Goal: Transaction & Acquisition: Purchase product/service

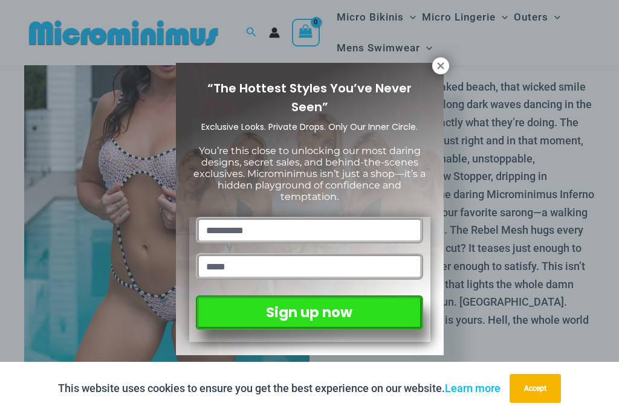
scroll to position [137, 0]
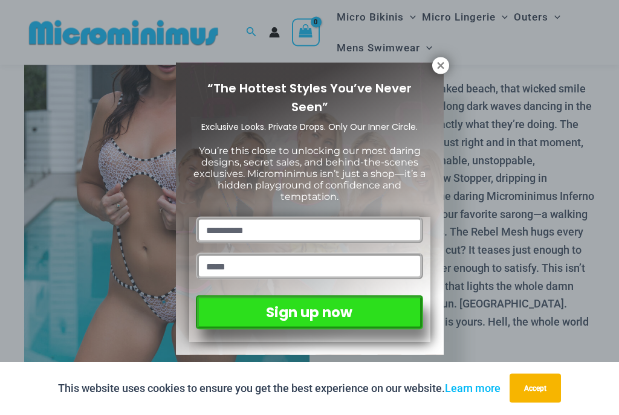
click at [444, 65] on icon at bounding box center [440, 65] width 11 height 11
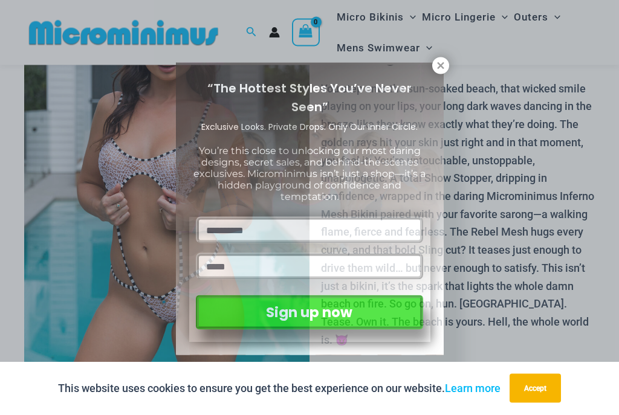
scroll to position [137, 0]
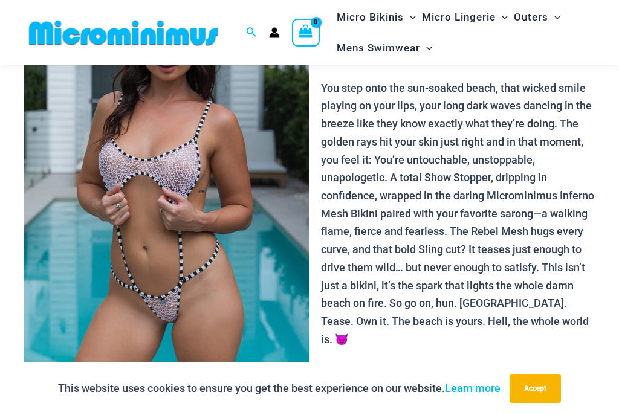
click at [545, 403] on button "Accept" at bounding box center [534, 388] width 51 height 29
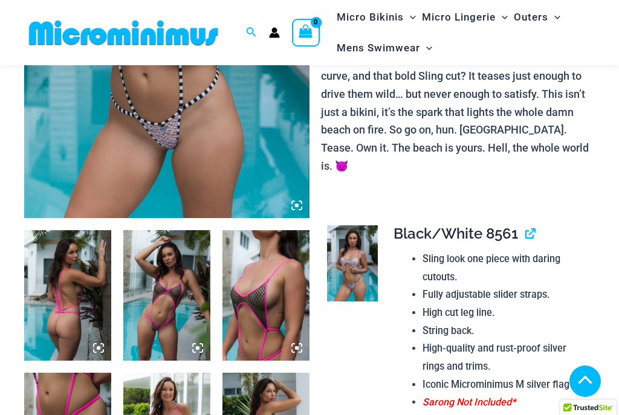
scroll to position [310, 0]
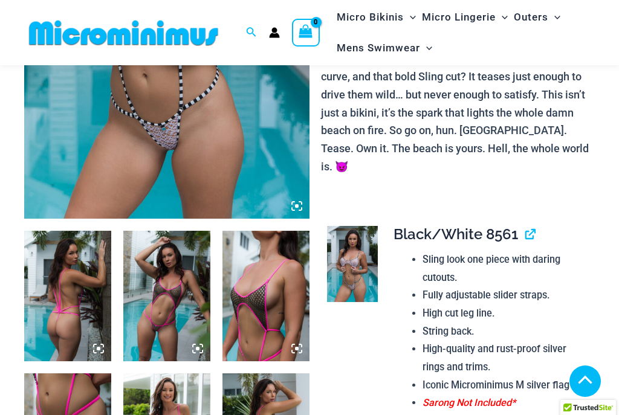
click at [251, 158] on img at bounding box center [166, 5] width 285 height 428
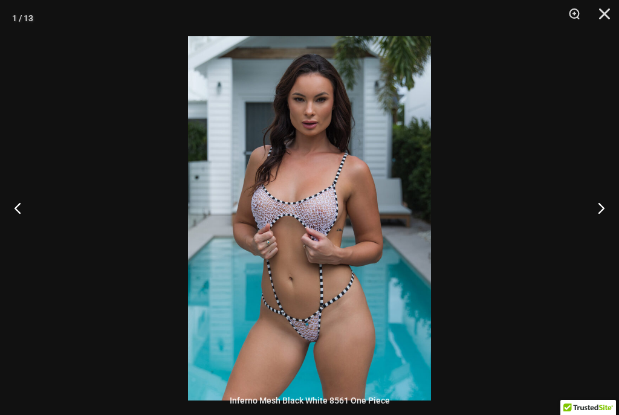
click at [613, 214] on button "Next" at bounding box center [595, 208] width 45 height 60
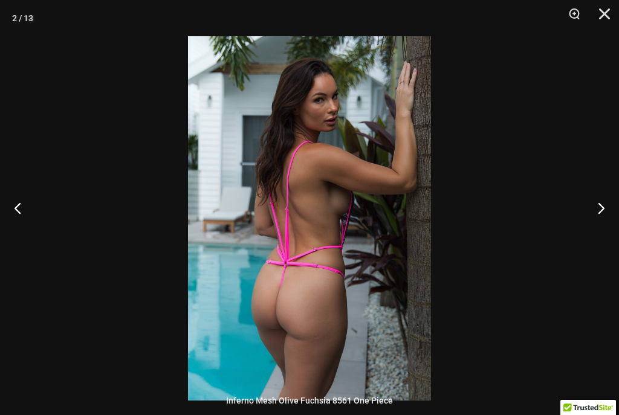
click at [608, 214] on button "Next" at bounding box center [595, 208] width 45 height 60
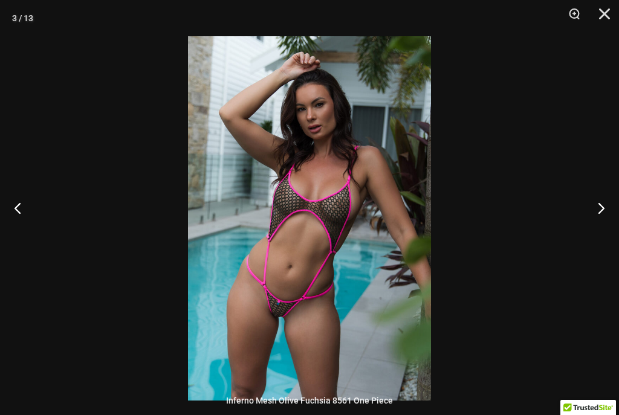
click at [609, 214] on button "Next" at bounding box center [595, 208] width 45 height 60
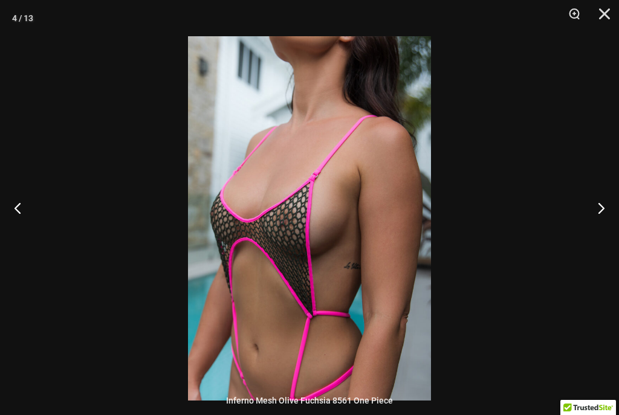
click at [611, 214] on button "Next" at bounding box center [595, 208] width 45 height 60
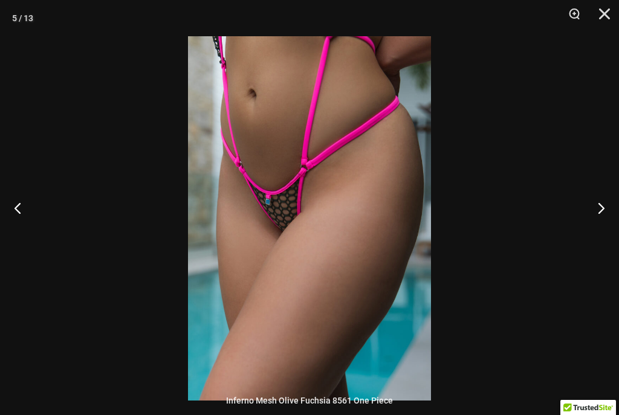
click at [605, 217] on button "Next" at bounding box center [595, 208] width 45 height 60
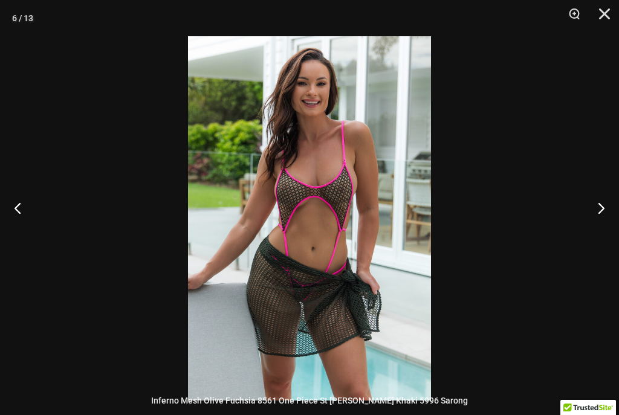
click at [607, 213] on button "Next" at bounding box center [595, 208] width 45 height 60
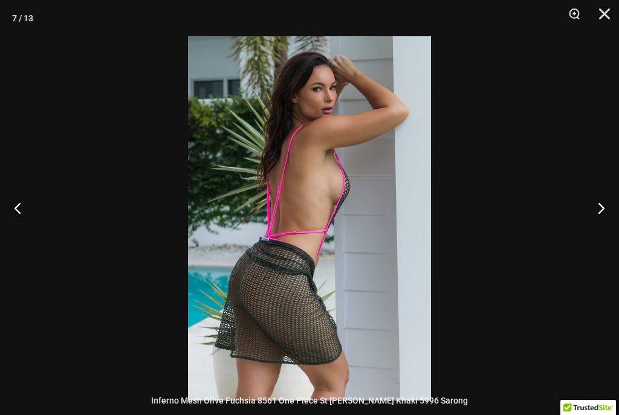
click at [607, 212] on button "Next" at bounding box center [595, 208] width 45 height 60
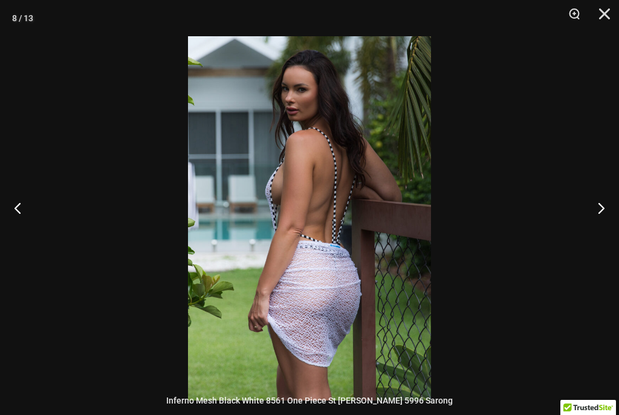
click at [606, 211] on button "Next" at bounding box center [595, 208] width 45 height 60
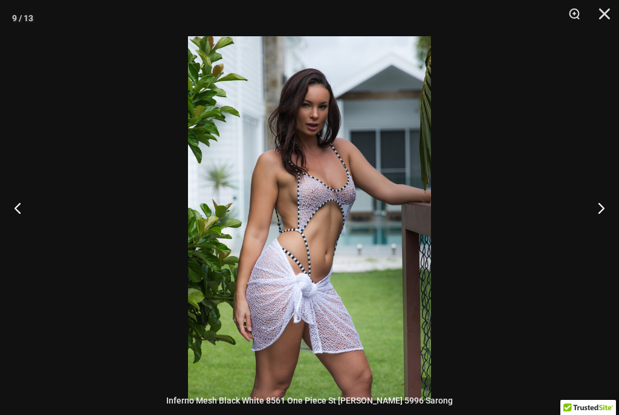
click at [606, 211] on button "Next" at bounding box center [595, 208] width 45 height 60
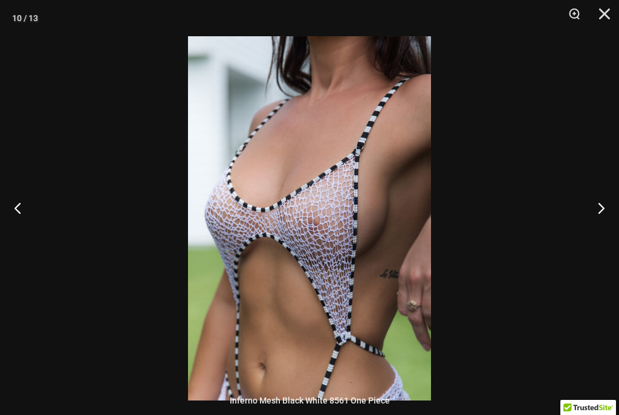
click at [606, 213] on button "Next" at bounding box center [595, 208] width 45 height 60
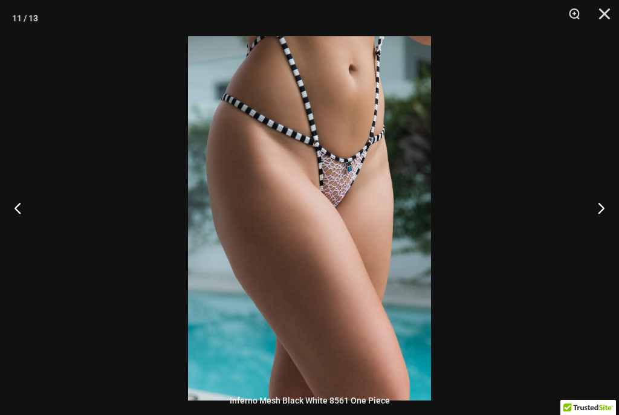
click at [606, 210] on button "Next" at bounding box center [595, 208] width 45 height 60
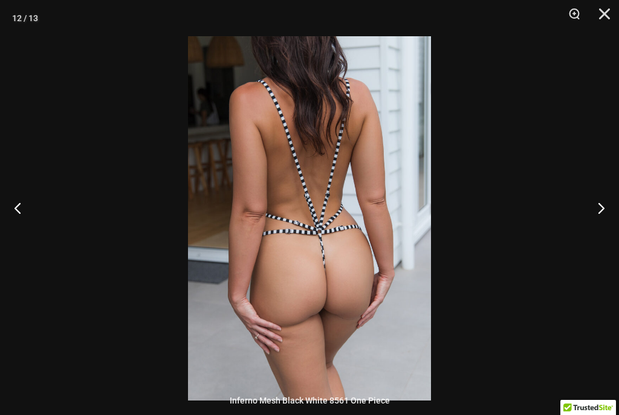
click at [604, 208] on button "Next" at bounding box center [595, 208] width 45 height 60
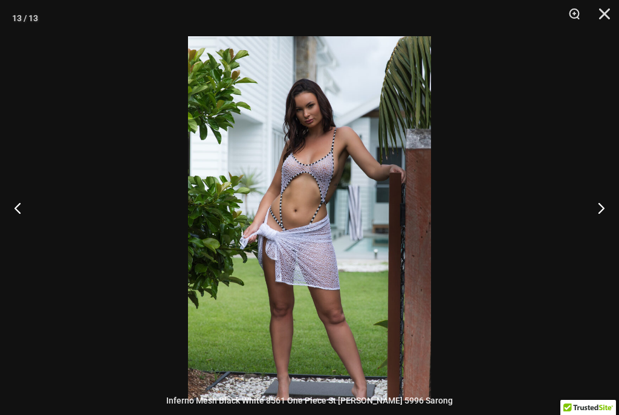
click at [608, 17] on button "Close" at bounding box center [600, 18] width 30 height 36
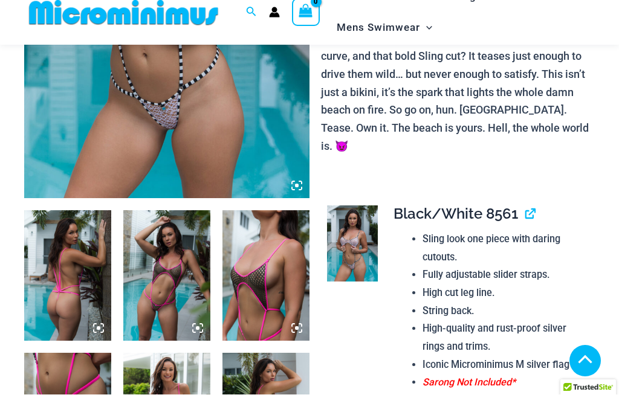
scroll to position [332, 0]
